Goal: Ask a question

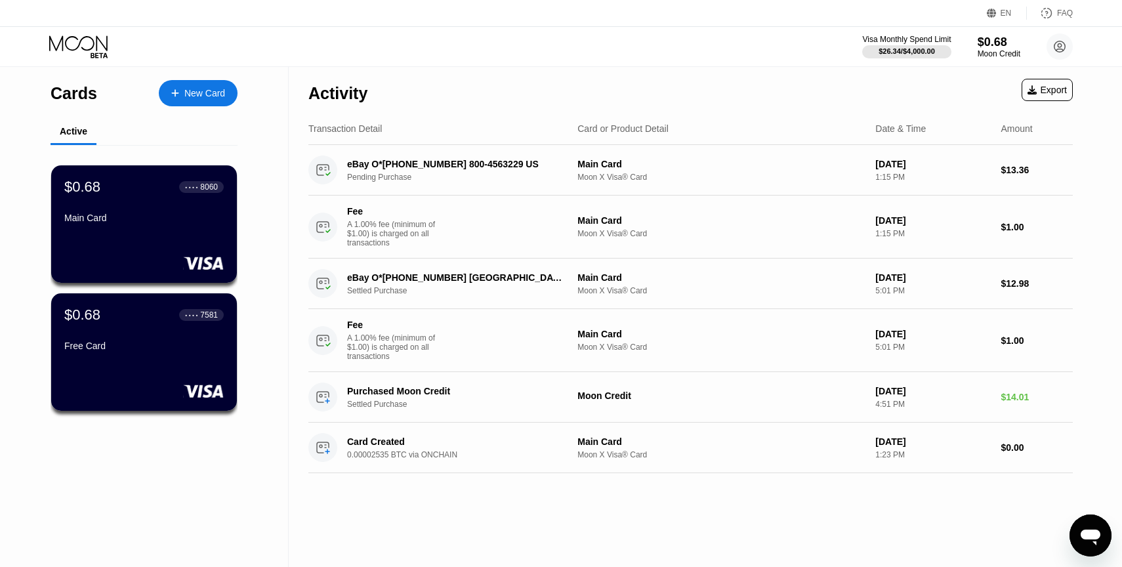
click at [1082, 530] on icon "Open messaging window" at bounding box center [1090, 535] width 24 height 24
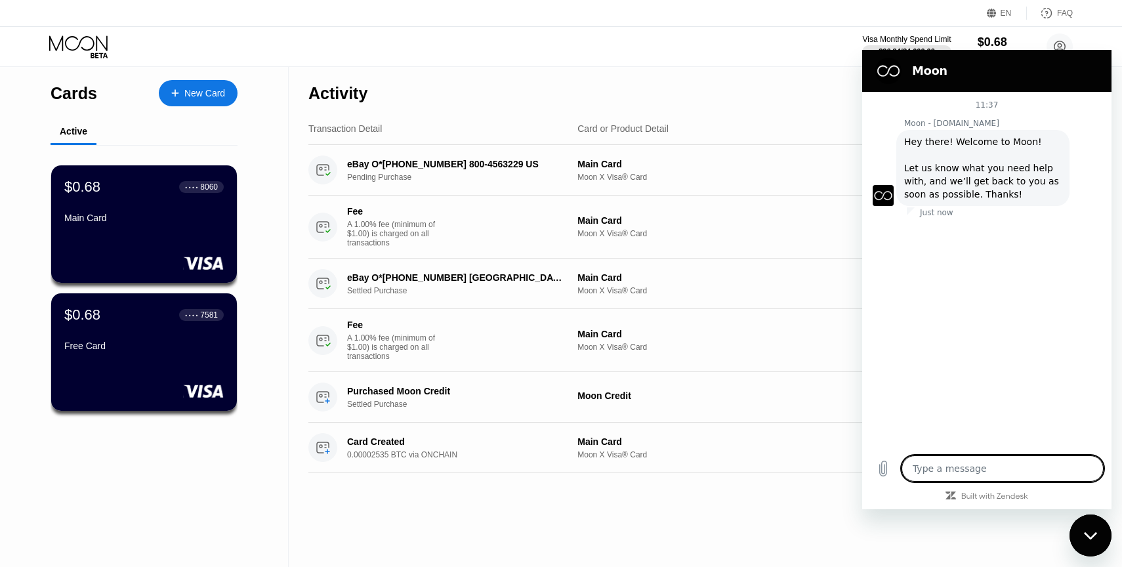
type textarea "x"
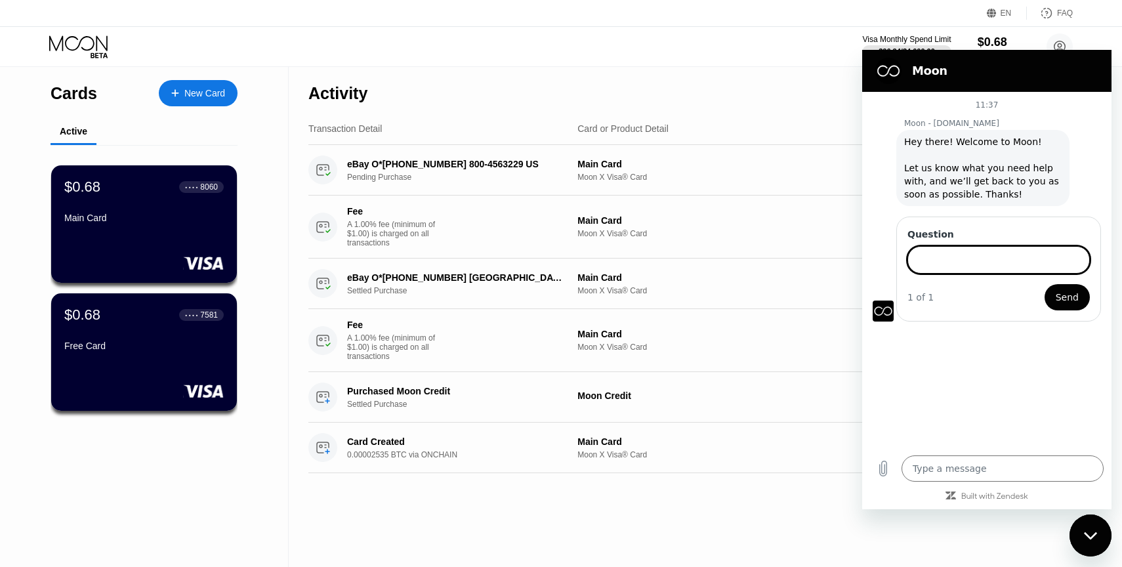
click at [978, 264] on input "Question" at bounding box center [998, 260] width 182 height 28
type input "E"
click at [1053, 251] on input "When will i receive my refund" at bounding box center [998, 260] width 182 height 28
click at [1053, 253] on input "When will i receive my refund" at bounding box center [998, 260] width 182 height 28
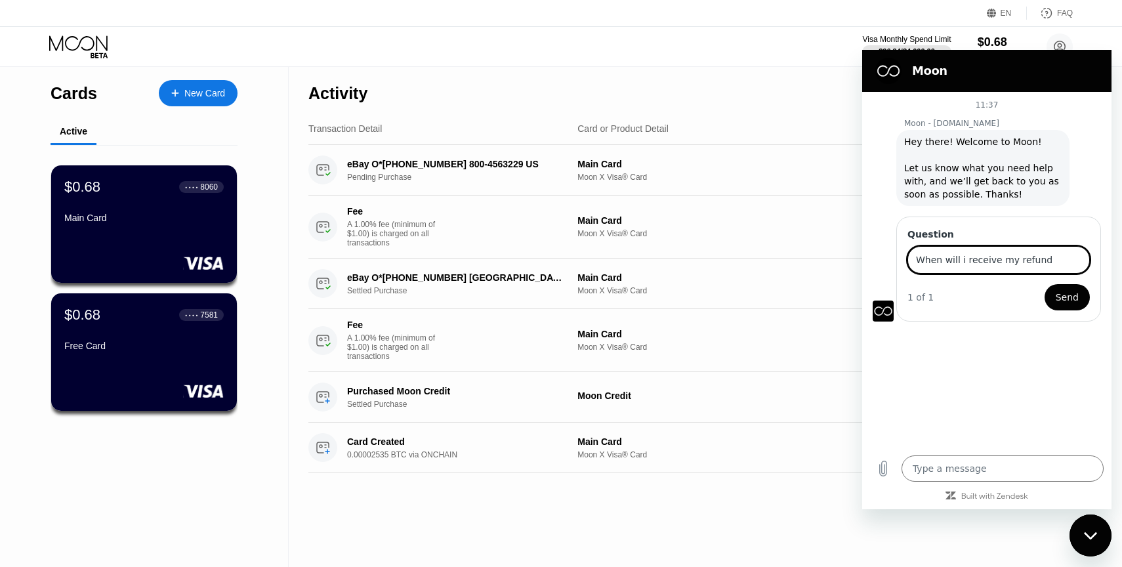
click at [1049, 260] on input "When will i receive my refund" at bounding box center [998, 260] width 182 height 28
type input "When will i receive my refund from ebay, it says sent there"
click at [1084, 300] on button "Send" at bounding box center [1066, 297] width 45 height 26
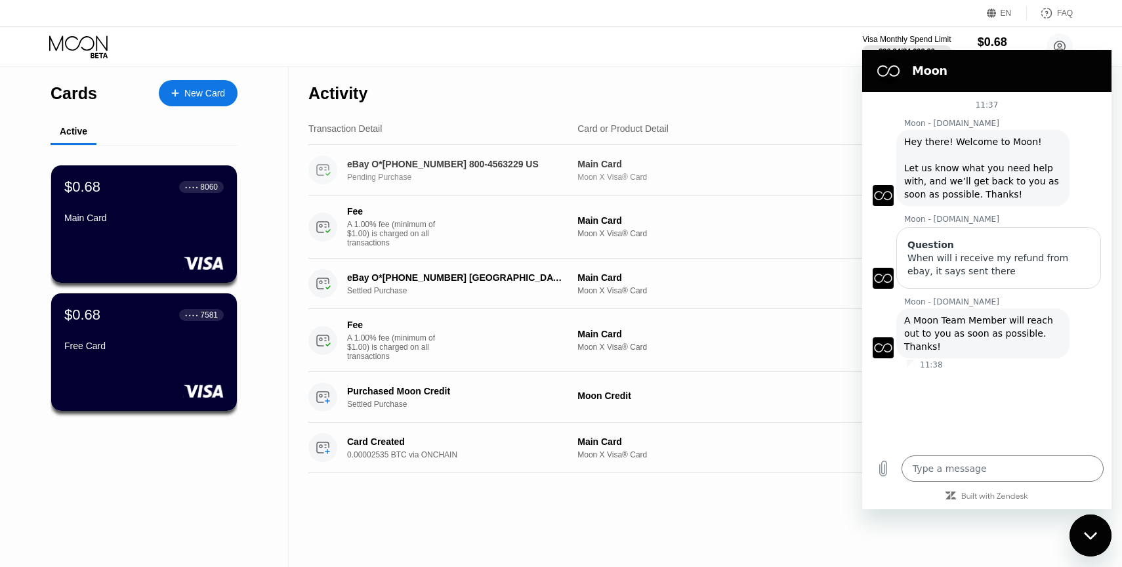
type textarea "x"
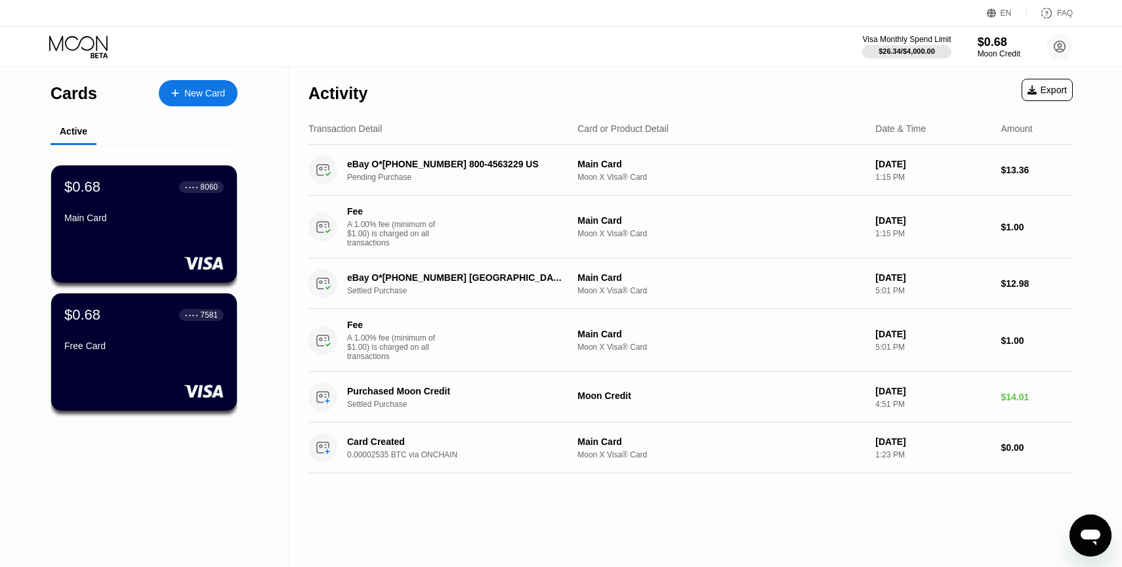
click at [1101, 527] on icon "Open messaging window" at bounding box center [1090, 535] width 24 height 24
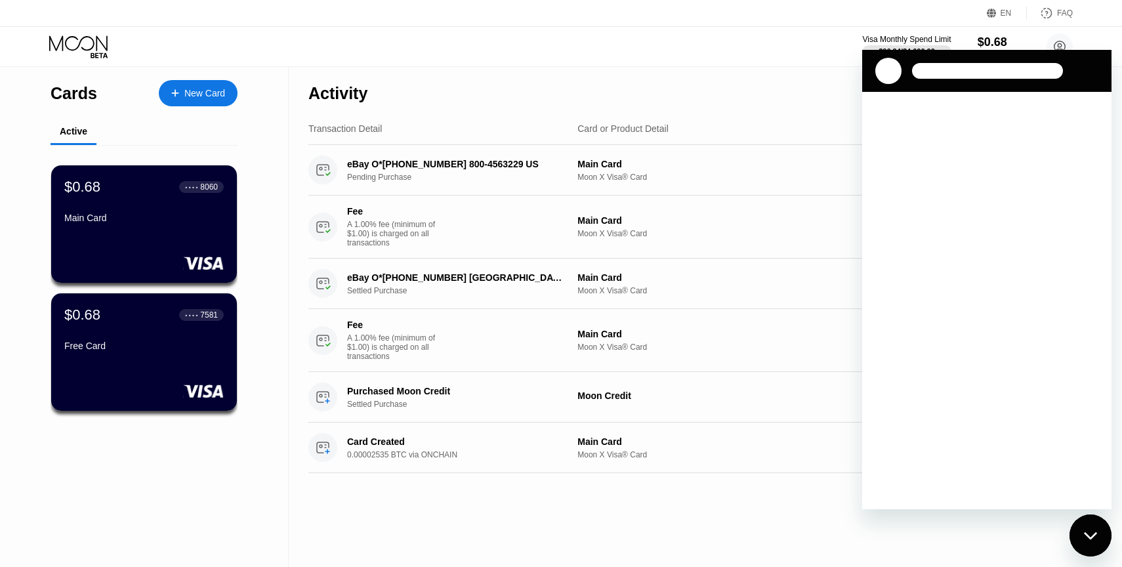
click at [1101, 544] on div "Close messaging window" at bounding box center [1089, 535] width 39 height 39
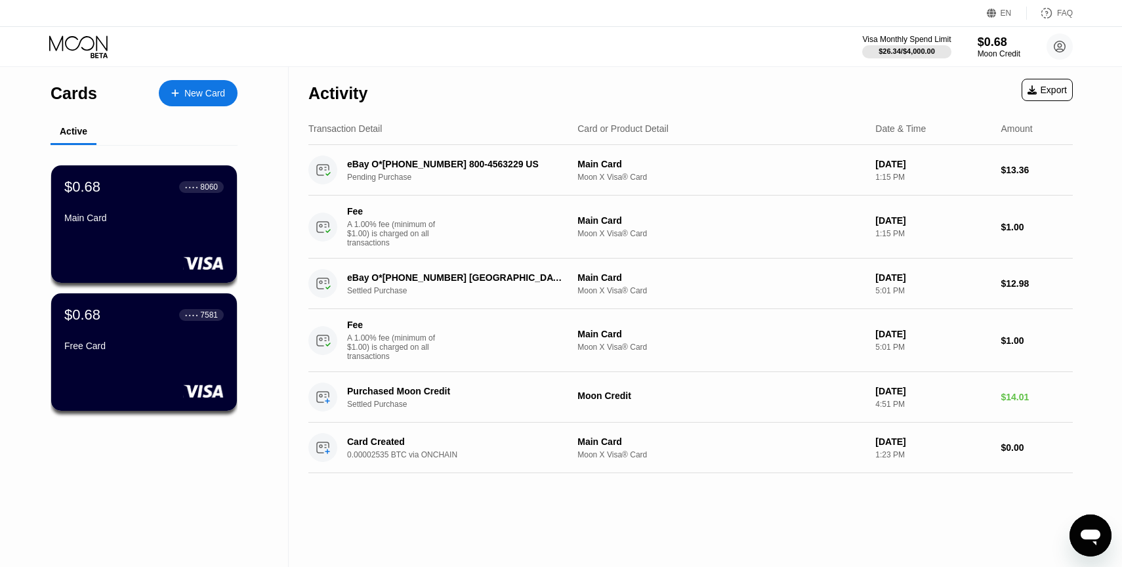
click at [1095, 542] on icon "Open messaging window" at bounding box center [1090, 537] width 20 height 16
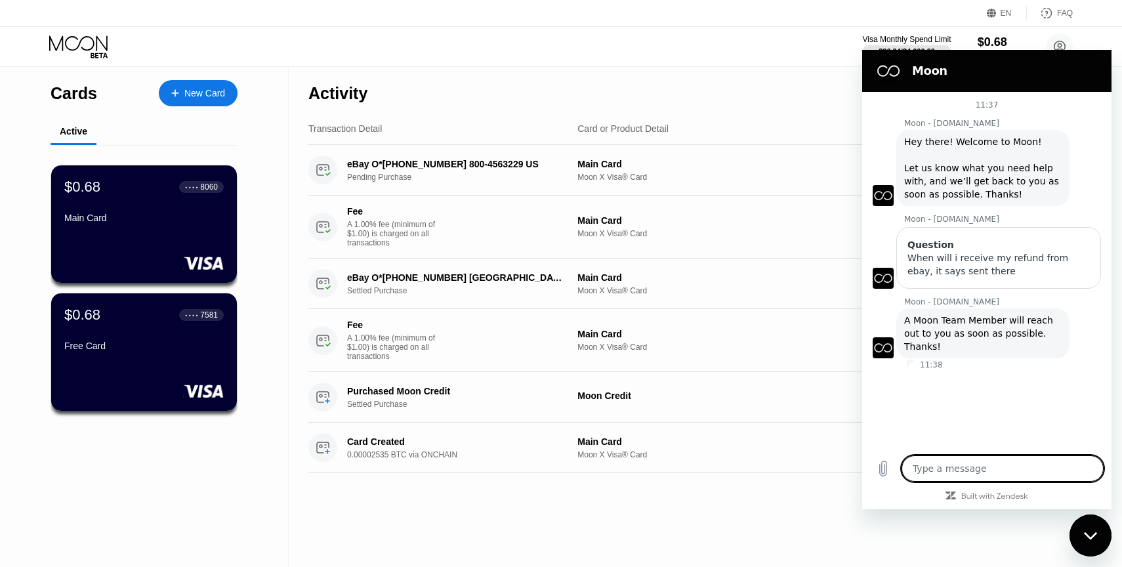
type textarea "x"
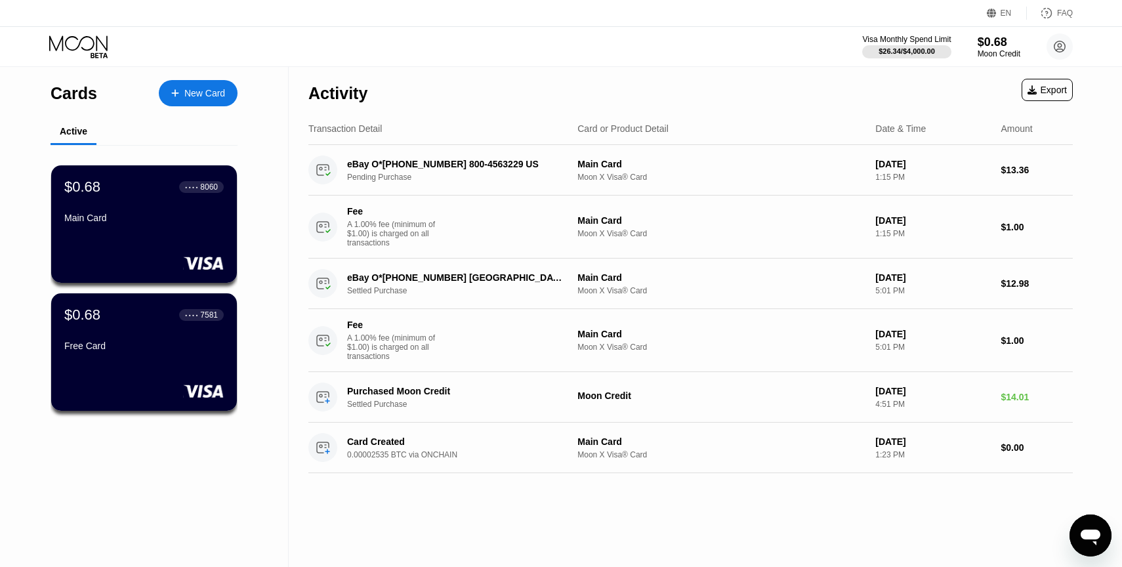
click at [1085, 527] on icon "Open messaging window" at bounding box center [1090, 535] width 24 height 24
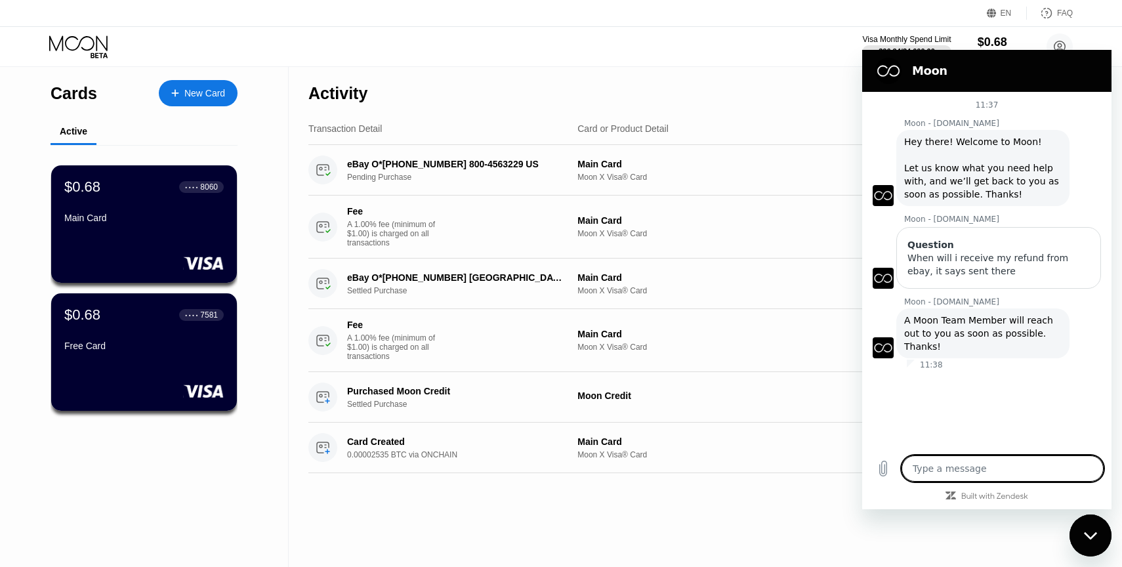
type textarea "x"
